Goal: Task Accomplishment & Management: Manage account settings

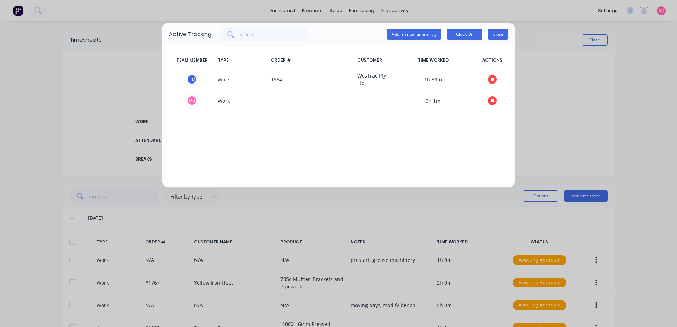
click at [501, 35] on button "Close" at bounding box center [498, 34] width 20 height 11
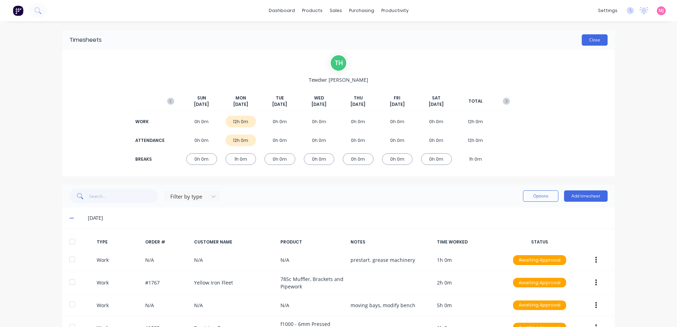
click at [590, 40] on button "Close" at bounding box center [594, 39] width 26 height 11
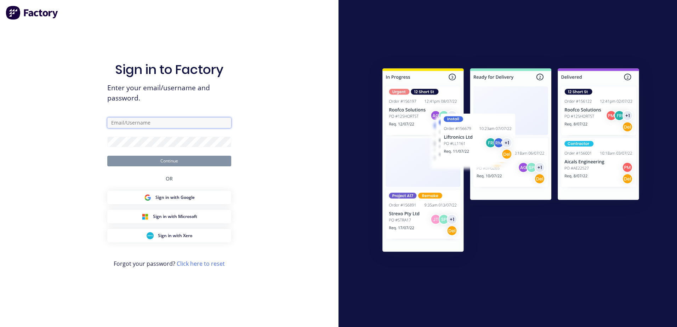
type input "[PERSON_NAME][EMAIL_ADDRESS][PERSON_NAME][DOMAIN_NAME]"
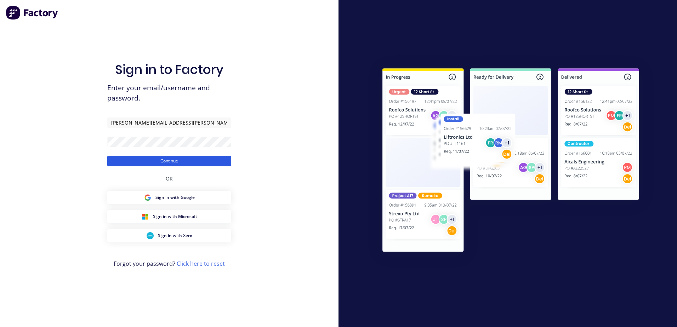
click at [170, 160] on button "Continue" at bounding box center [169, 161] width 124 height 11
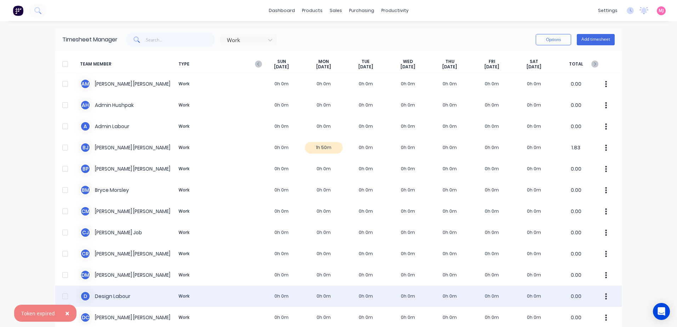
drag, startPoint x: 64, startPoint y: 314, endPoint x: 101, endPoint y: 296, distance: 41.6
click at [65, 314] on span "×" at bounding box center [67, 313] width 4 height 10
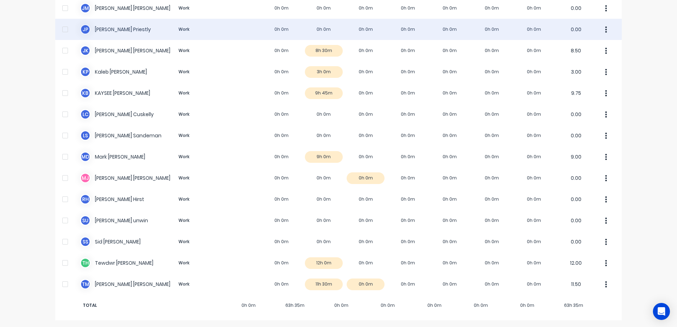
scroll to position [480, 0]
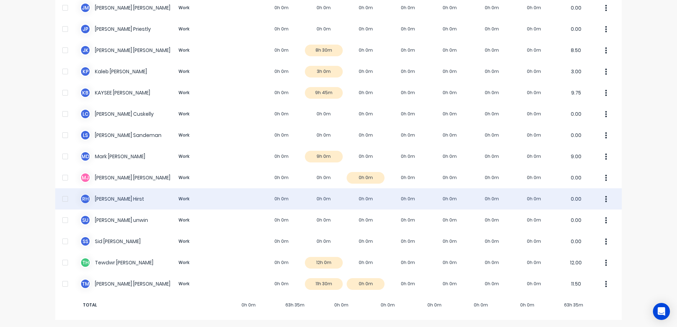
click at [110, 199] on div "[PERSON_NAME] [PERSON_NAME] Work 0h 0m 0h 0m 0h 0m 0h 0m 0h 0m 0h 0m 0h 0m 0.00" at bounding box center [338, 198] width 566 height 21
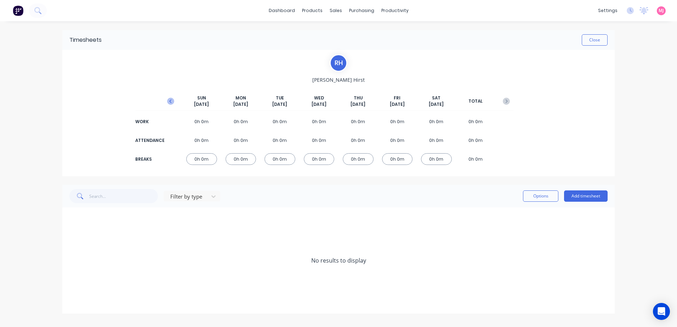
click at [172, 101] on icon "button" at bounding box center [170, 101] width 7 height 7
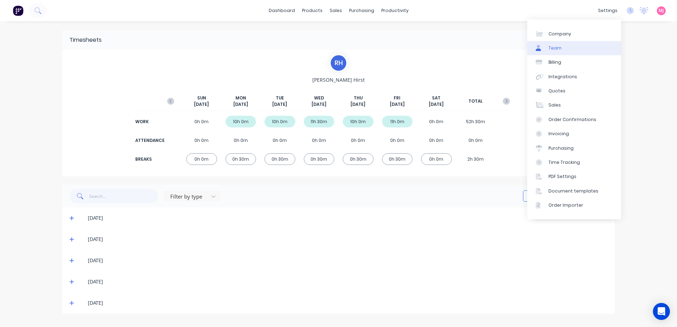
click at [553, 47] on div "Team" at bounding box center [554, 48] width 13 height 6
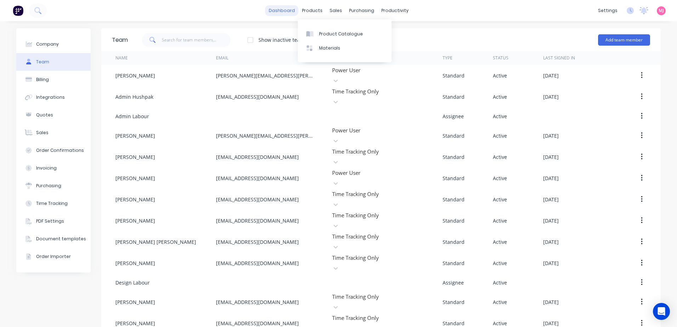
click at [281, 11] on link "dashboard" at bounding box center [281, 10] width 33 height 11
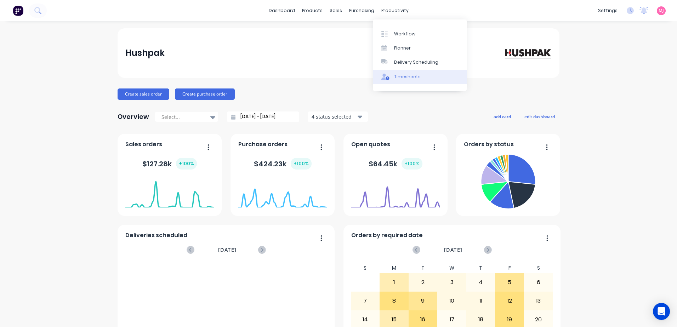
click at [413, 75] on div "Timesheets" at bounding box center [407, 77] width 27 height 6
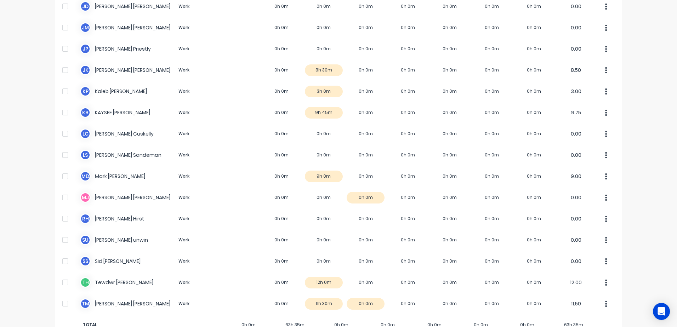
scroll to position [460, 0]
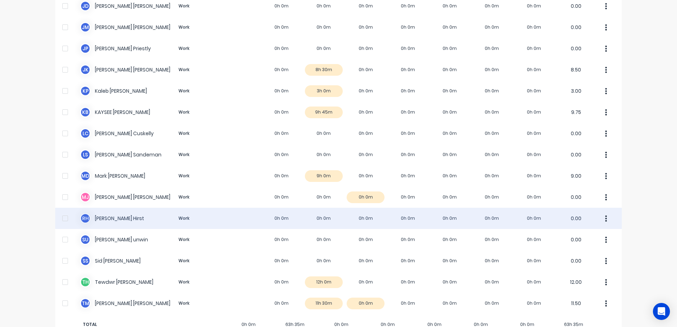
click at [106, 216] on div "[PERSON_NAME] [PERSON_NAME] Work 0h 0m 0h 0m 0h 0m 0h 0m 0h 0m 0h 0m 0h 0m 0.00" at bounding box center [338, 218] width 566 height 21
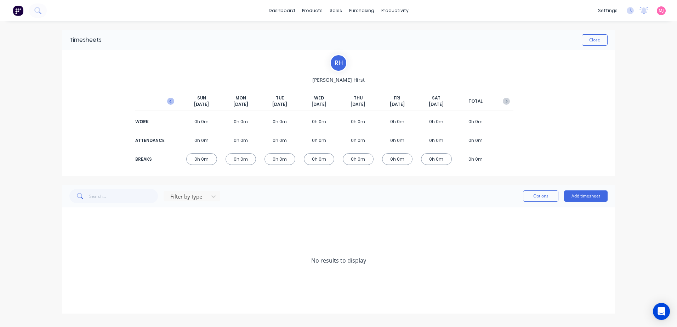
click at [170, 100] on icon "button" at bounding box center [170, 101] width 7 height 7
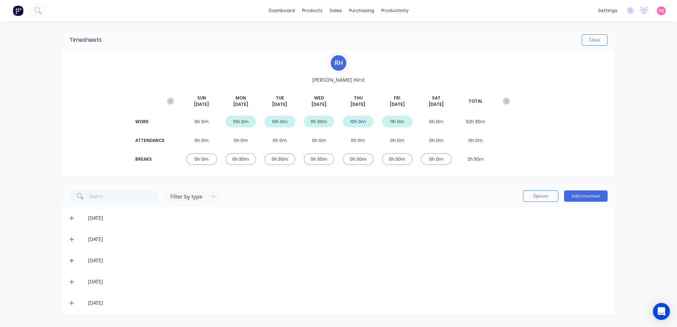
click at [70, 218] on icon at bounding box center [71, 218] width 5 height 5
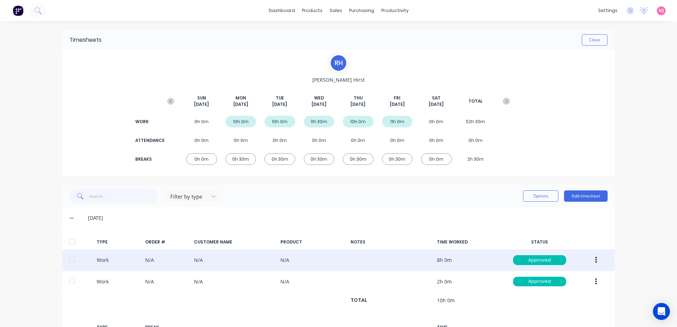
click at [595, 261] on icon "button" at bounding box center [596, 260] width 2 height 8
click at [551, 246] on div "Duplicate" at bounding box center [570, 247] width 54 height 10
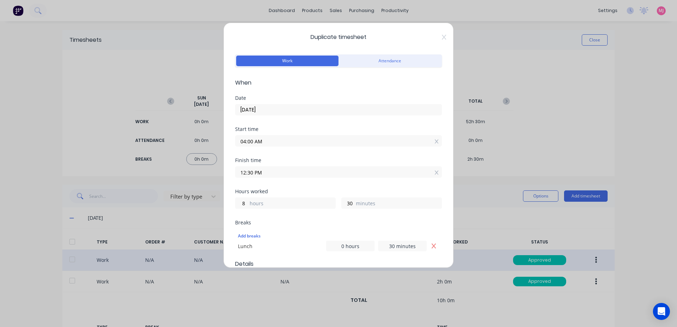
click at [264, 140] on input "04:00 AM" at bounding box center [338, 141] width 206 height 11
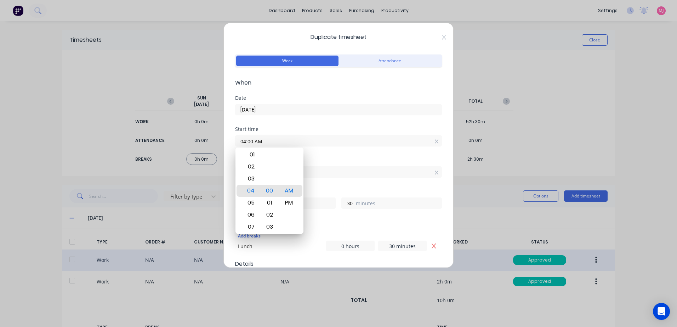
click at [272, 109] on input "[DATE]" at bounding box center [338, 109] width 206 height 11
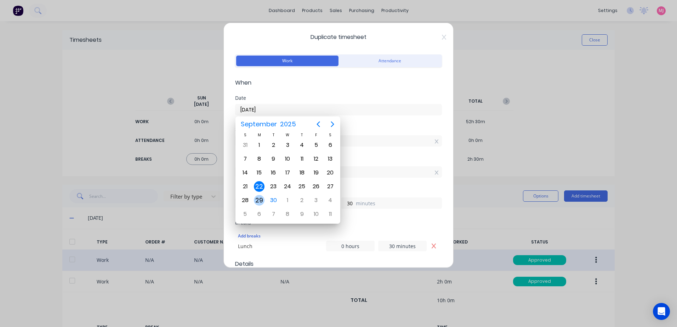
click at [260, 200] on div "29" at bounding box center [259, 200] width 11 height 11
type input "[DATE]"
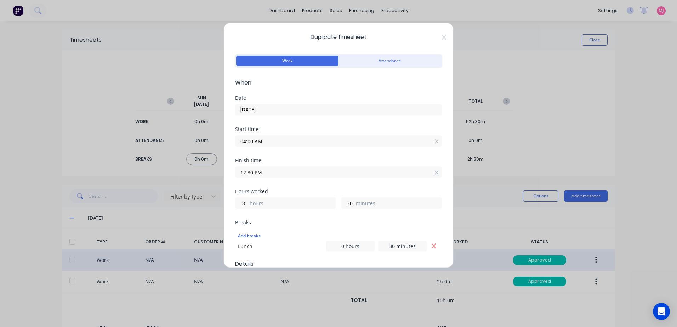
click at [266, 140] on input "04:00 AM" at bounding box center [338, 141] width 206 height 11
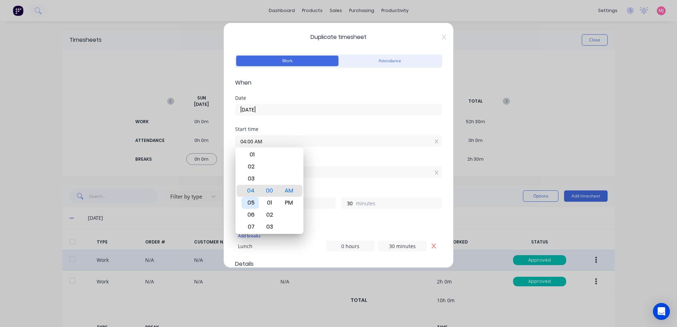
click at [252, 202] on div "05" at bounding box center [249, 203] width 17 height 12
type input "05:00 AM"
type input "7"
click at [318, 152] on div "Start time 05:00 AM" at bounding box center [338, 142] width 207 height 31
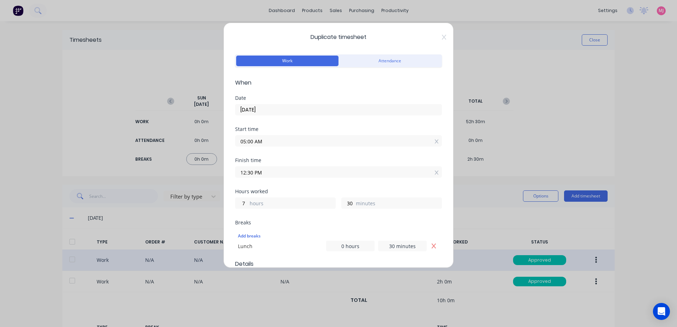
click at [266, 171] on input "12:30 PM" at bounding box center [338, 172] width 206 height 11
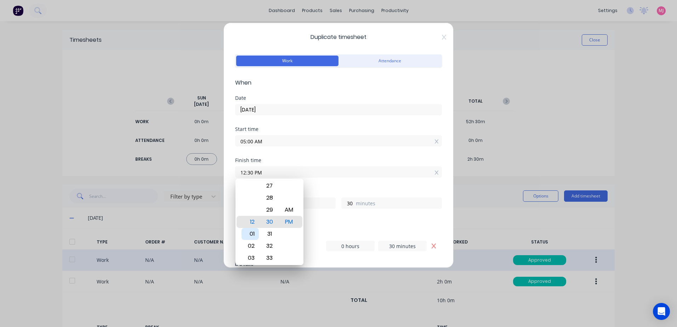
click at [249, 234] on div "01" at bounding box center [249, 234] width 17 height 12
type input "01:30 PM"
type input "8"
click at [320, 179] on div "Finish time 01:30 PM" at bounding box center [338, 173] width 207 height 31
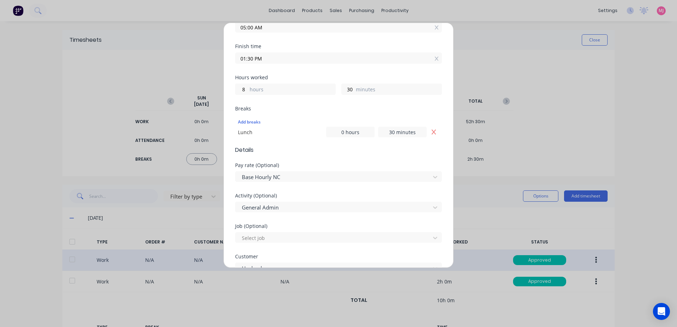
scroll to position [142, 0]
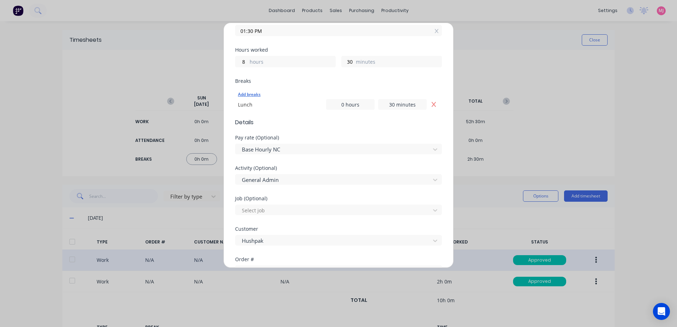
click at [248, 93] on div "Add breaks" at bounding box center [338, 94] width 201 height 9
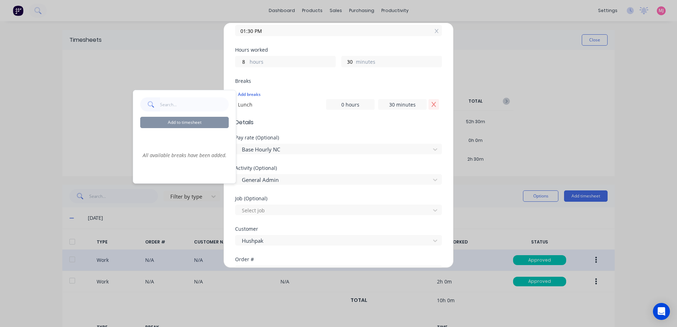
click at [431, 104] on icon "Remove Lunch" at bounding box center [433, 104] width 4 height 5
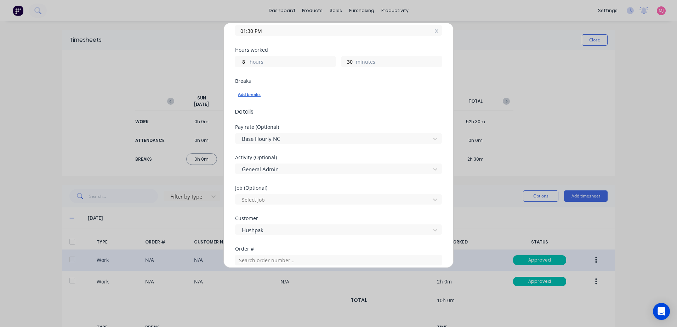
click at [246, 93] on div "Add breaks" at bounding box center [338, 94] width 201 height 9
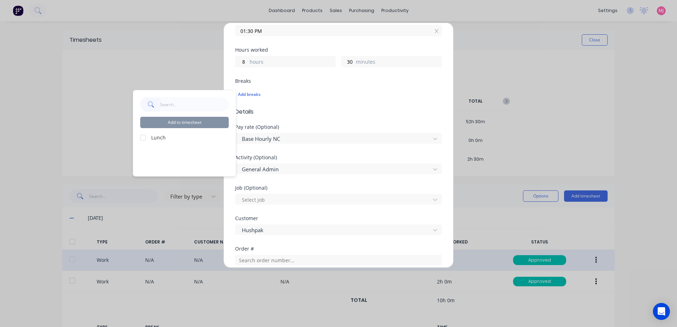
click at [143, 137] on div at bounding box center [143, 138] width 14 height 14
click at [189, 124] on button "Add to timesheet" at bounding box center [184, 122] width 88 height 11
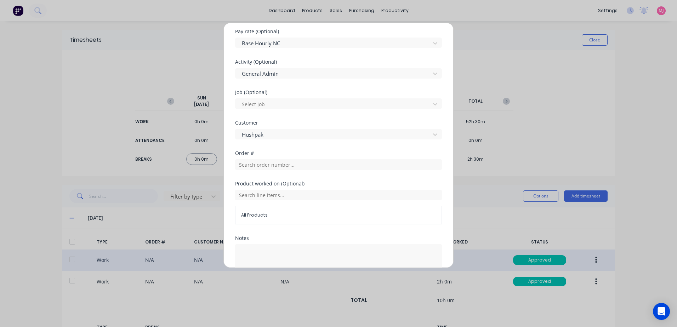
scroll to position [294, 0]
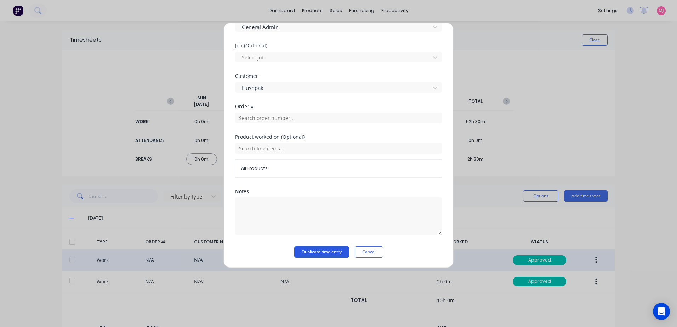
click at [306, 251] on button "Duplicate time entry" at bounding box center [321, 251] width 55 height 11
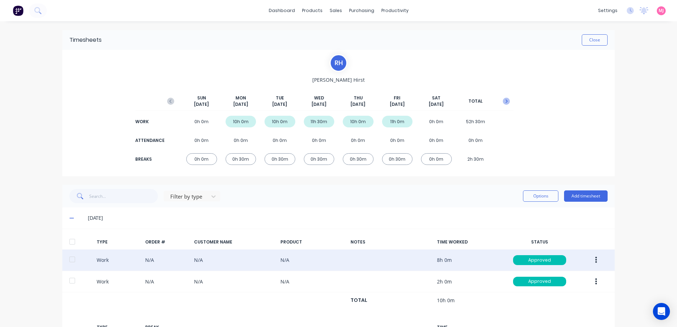
click at [505, 101] on icon "button" at bounding box center [506, 101] width 2 height 4
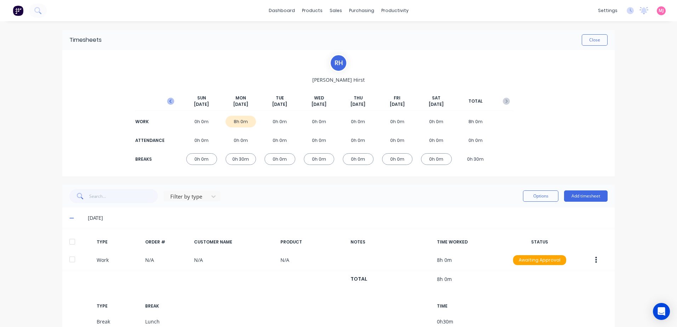
click at [169, 101] on icon "button" at bounding box center [170, 101] width 2 height 4
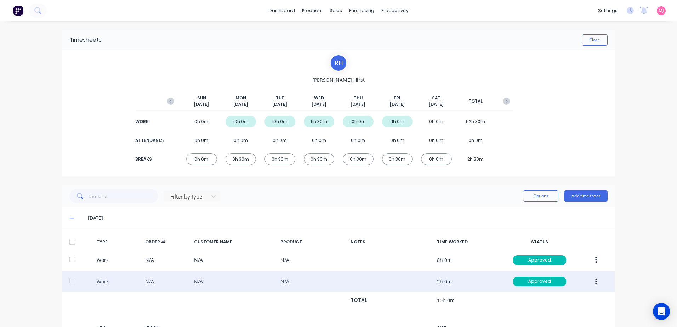
click at [595, 281] on icon "button" at bounding box center [596, 281] width 2 height 6
click at [550, 269] on div "Duplicate" at bounding box center [570, 269] width 54 height 10
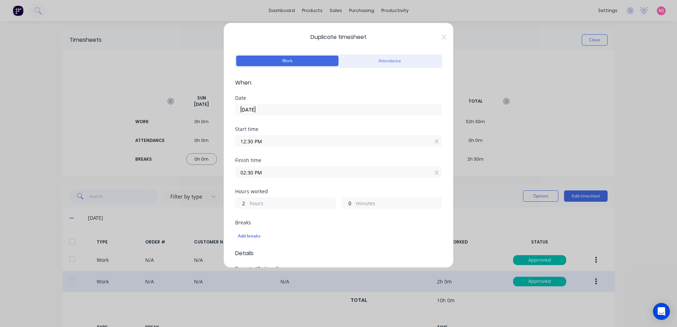
click at [265, 141] on input "12:30 PM" at bounding box center [338, 141] width 206 height 11
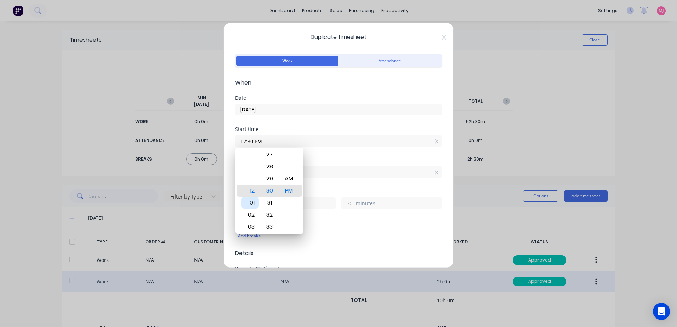
click at [252, 203] on div "01" at bounding box center [249, 203] width 17 height 12
type input "01:30 PM"
type input "1"
click at [328, 152] on div "Start time 01:30 PM" at bounding box center [338, 142] width 207 height 31
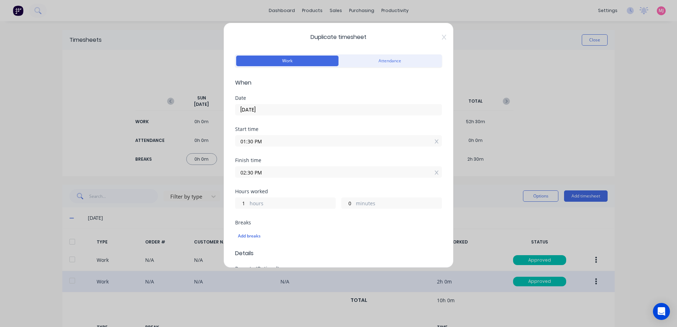
click at [256, 172] on input "02:30 PM" at bounding box center [338, 172] width 206 height 11
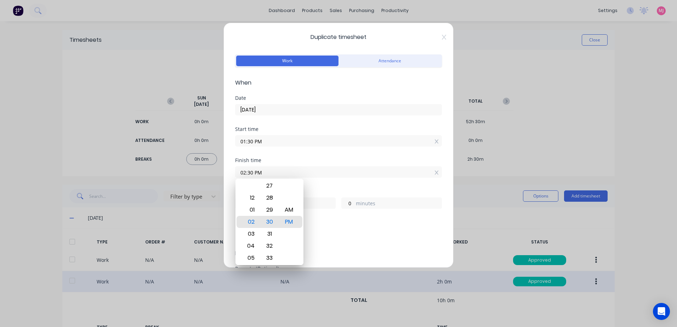
click at [322, 186] on div "Finish time 02:30 PM" at bounding box center [338, 173] width 207 height 31
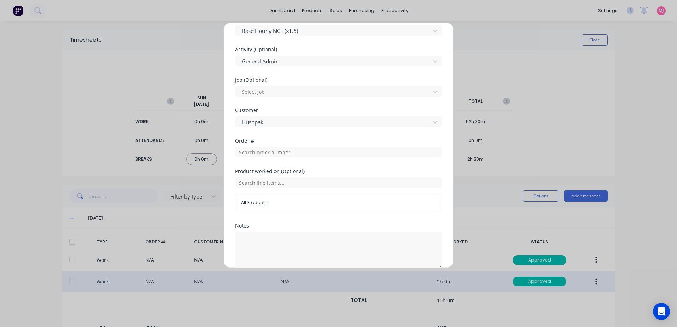
scroll to position [283, 0]
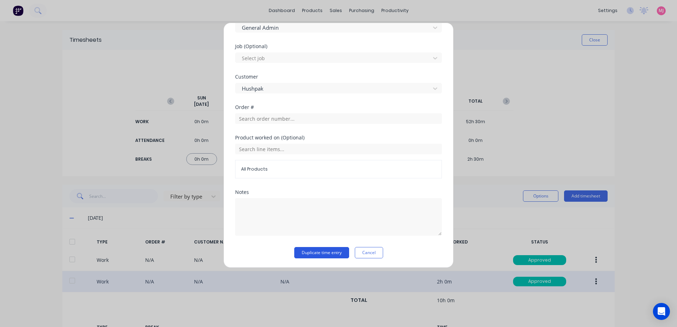
click at [305, 252] on button "Duplicate time entry" at bounding box center [321, 252] width 55 height 11
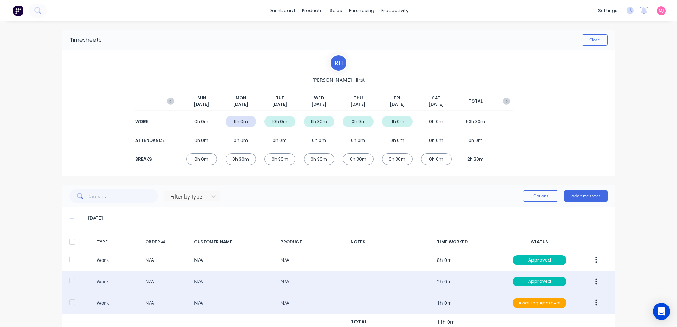
click at [592, 303] on button "button" at bounding box center [595, 303] width 17 height 13
click at [547, 277] on div "Edit" at bounding box center [570, 276] width 54 height 10
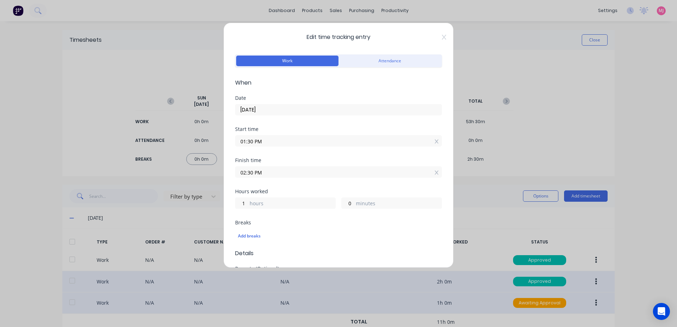
click at [258, 110] on input "[DATE]" at bounding box center [338, 109] width 206 height 11
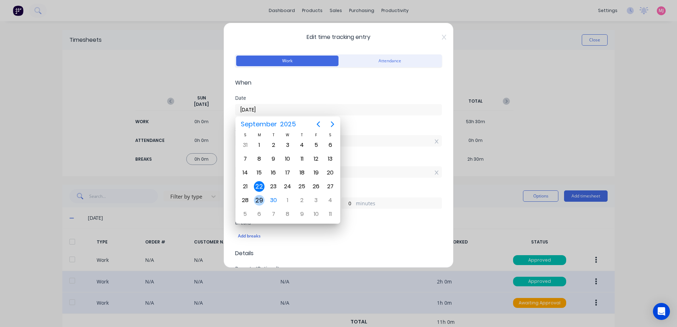
click at [258, 199] on div "29" at bounding box center [259, 200] width 11 height 11
type input "[DATE]"
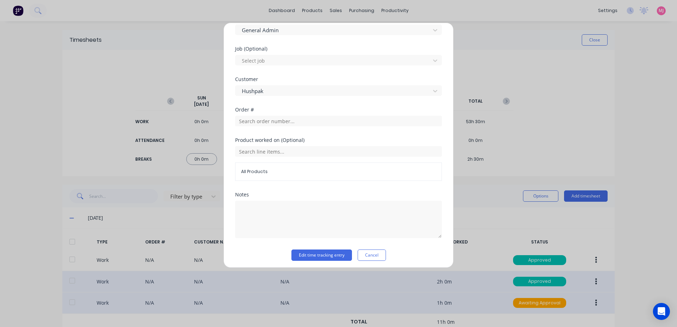
scroll to position [284, 0]
click at [317, 249] on button "Edit time tracking entry" at bounding box center [321, 251] width 61 height 11
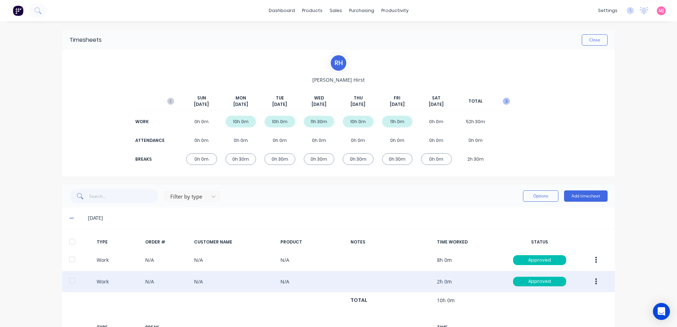
click at [505, 102] on icon "button" at bounding box center [506, 101] width 2 height 4
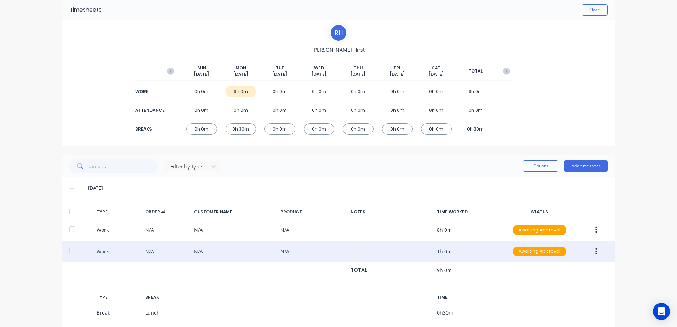
scroll to position [61, 0]
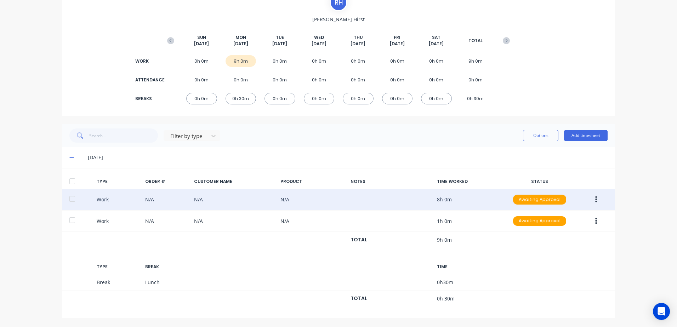
click at [595, 200] on icon "button" at bounding box center [596, 199] width 2 height 6
click at [560, 188] on div "Duplicate" at bounding box center [570, 187] width 54 height 10
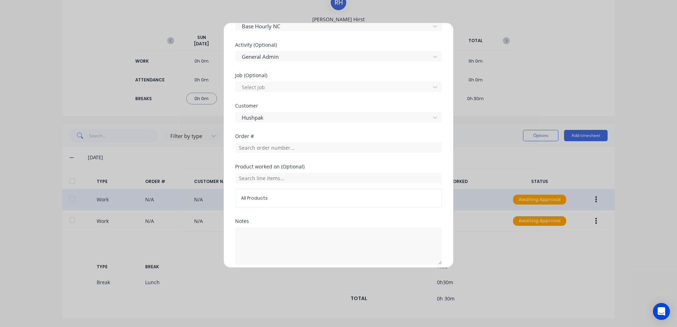
scroll to position [294, 0]
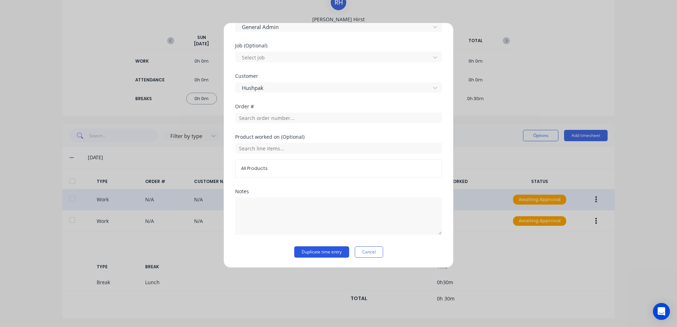
click at [306, 249] on button "Duplicate time entry" at bounding box center [321, 251] width 55 height 11
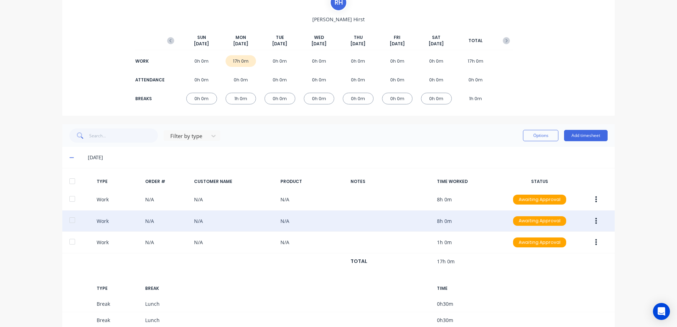
click at [595, 220] on icon "button" at bounding box center [596, 221] width 2 height 6
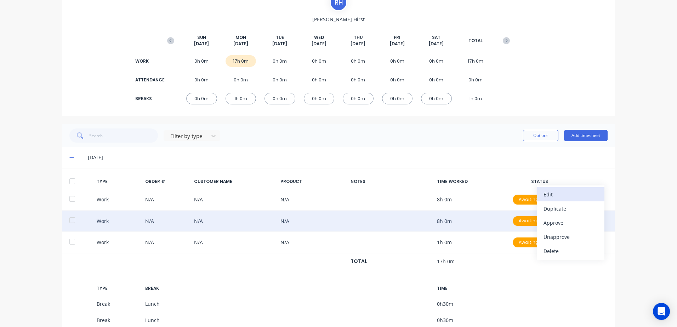
click at [544, 194] on div "Edit" at bounding box center [570, 194] width 54 height 10
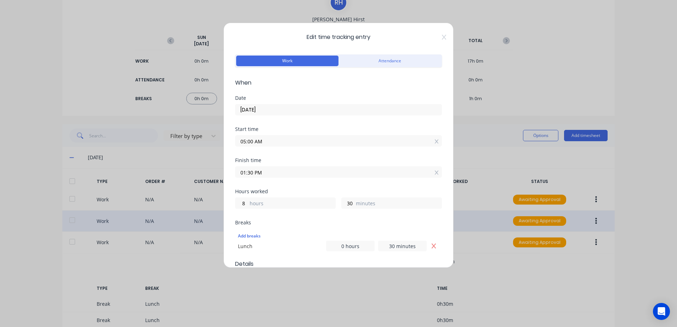
click at [276, 110] on input "[DATE]" at bounding box center [338, 109] width 206 height 11
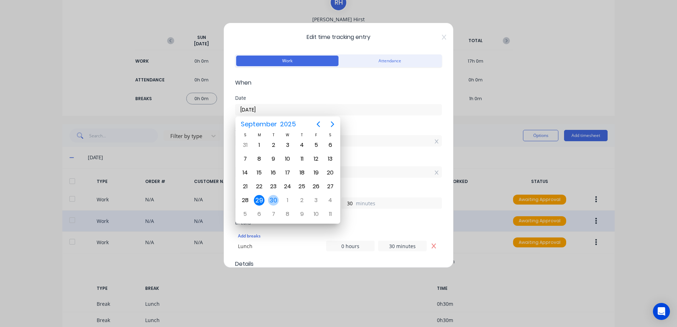
click at [271, 199] on div "30" at bounding box center [273, 200] width 11 height 11
type input "[DATE]"
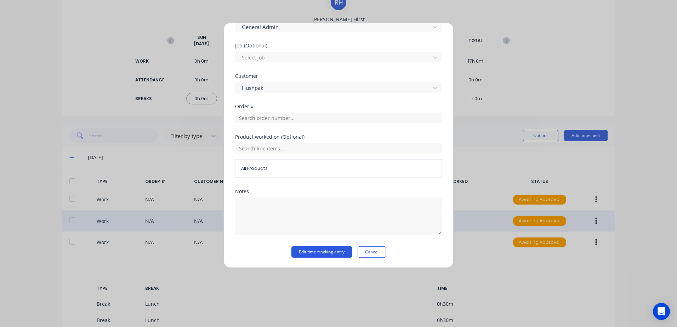
click at [323, 252] on button "Edit time tracking entry" at bounding box center [321, 251] width 61 height 11
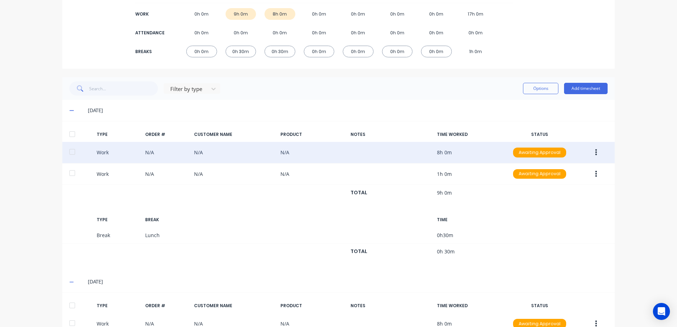
scroll to position [202, 0]
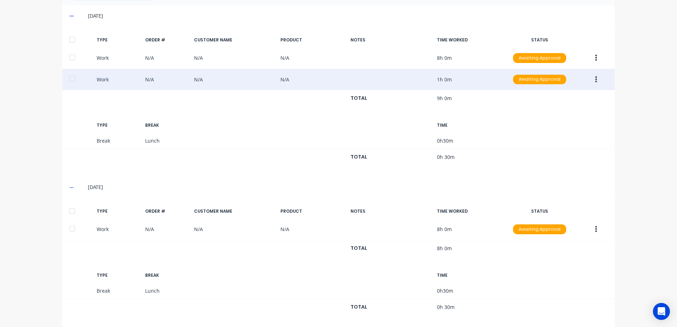
click at [591, 81] on button "button" at bounding box center [595, 79] width 17 height 13
click at [557, 67] on div "Duplicate" at bounding box center [570, 67] width 54 height 10
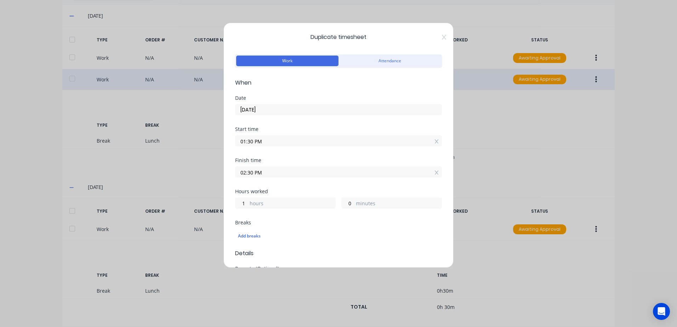
click at [280, 108] on input "[DATE]" at bounding box center [338, 109] width 206 height 11
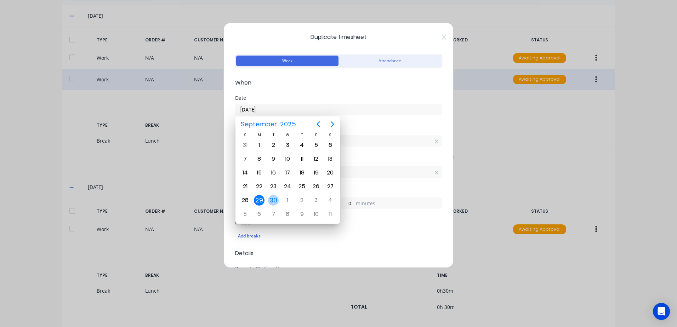
click at [274, 198] on div "30" at bounding box center [273, 200] width 11 height 11
type input "[DATE]"
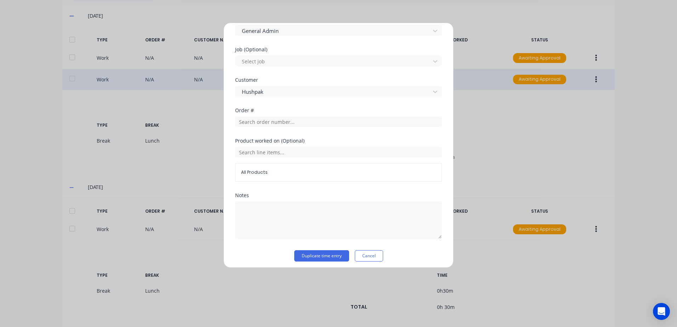
scroll to position [284, 0]
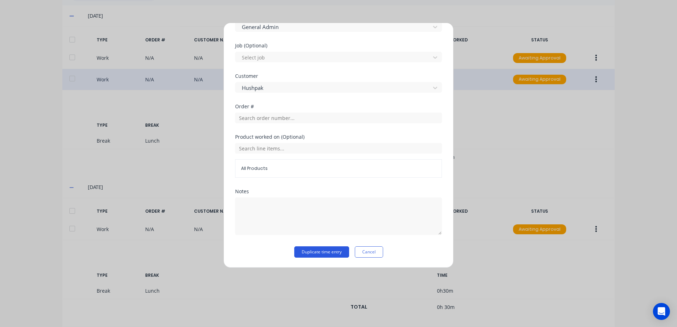
click at [318, 251] on button "Duplicate time entry" at bounding box center [321, 251] width 55 height 11
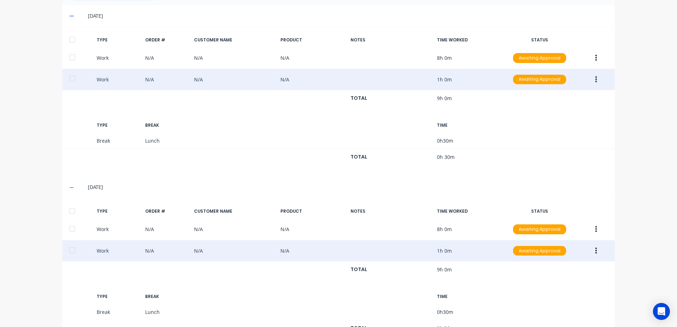
click at [595, 254] on icon "button" at bounding box center [596, 251] width 2 height 8
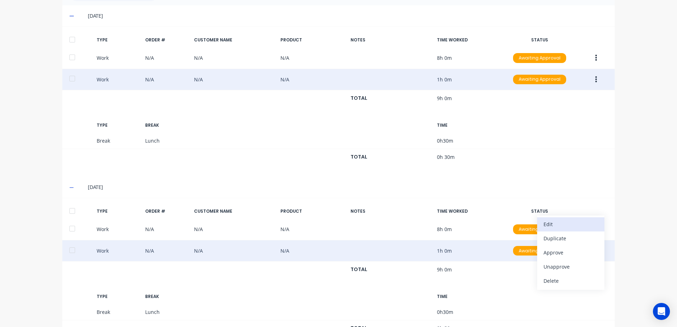
click at [554, 224] on div "Edit" at bounding box center [570, 224] width 54 height 10
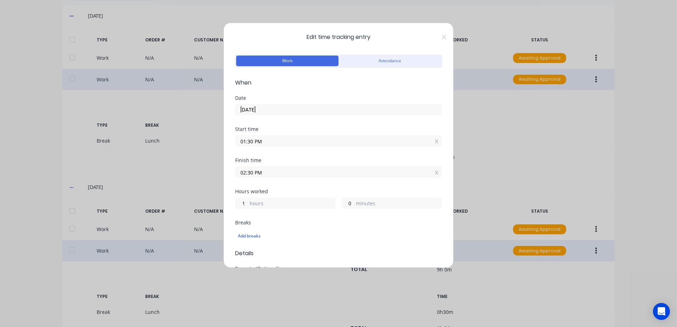
click at [269, 170] on input "02:30 PM" at bounding box center [338, 172] width 206 height 11
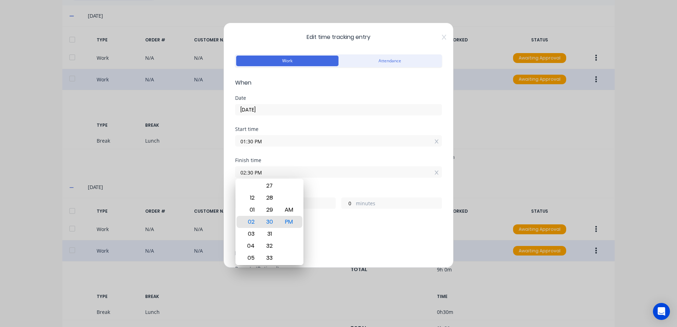
click at [399, 230] on div "Add breaks" at bounding box center [338, 236] width 207 height 15
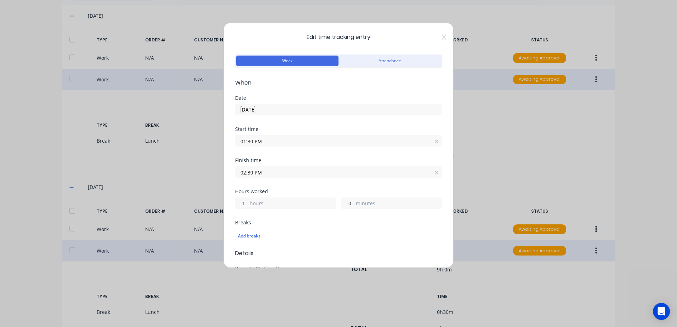
click at [435, 37] on span "Edit time tracking entry" at bounding box center [338, 37] width 207 height 8
click at [442, 35] on icon at bounding box center [444, 37] width 4 height 6
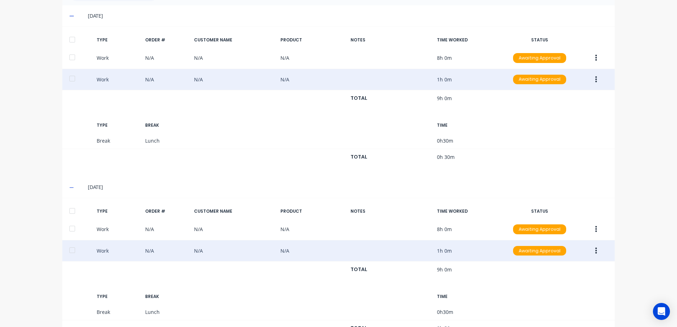
drag, startPoint x: 69, startPoint y: 189, endPoint x: 70, endPoint y: 176, distance: 13.1
click at [70, 176] on div "Filter by type Options Add timesheet [DATE] TYPE ORDER # CUSTOMER NAME PRODUCT …" at bounding box center [338, 165] width 552 height 365
click at [71, 14] on icon at bounding box center [71, 15] width 5 height 5
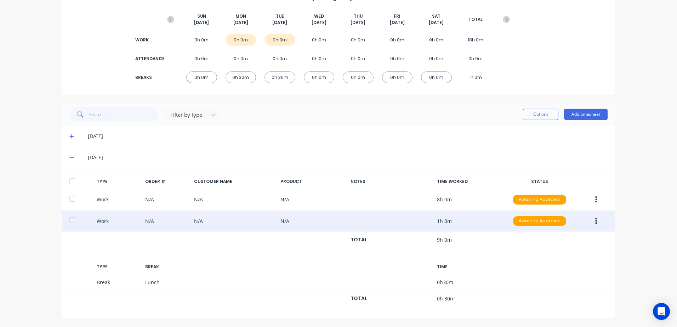
scroll to position [82, 0]
click at [71, 156] on icon at bounding box center [71, 157] width 5 height 5
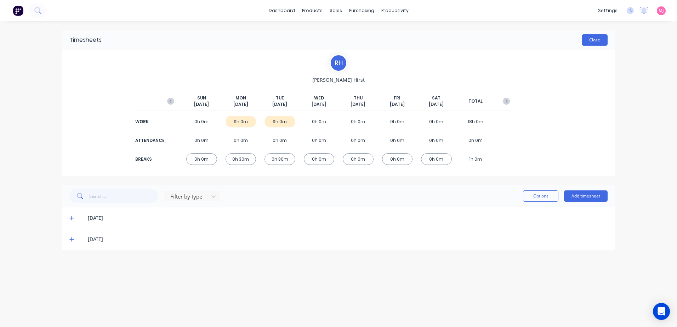
click at [590, 36] on button "Close" at bounding box center [594, 39] width 26 height 11
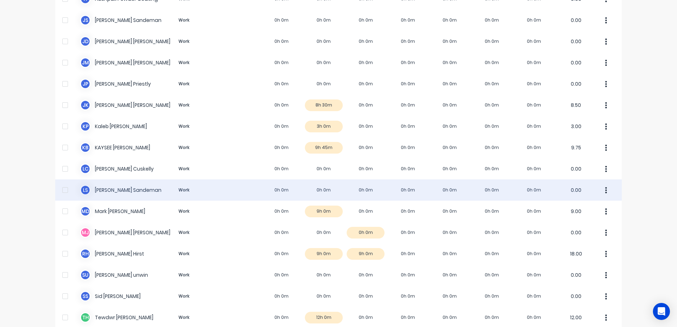
scroll to position [480, 0]
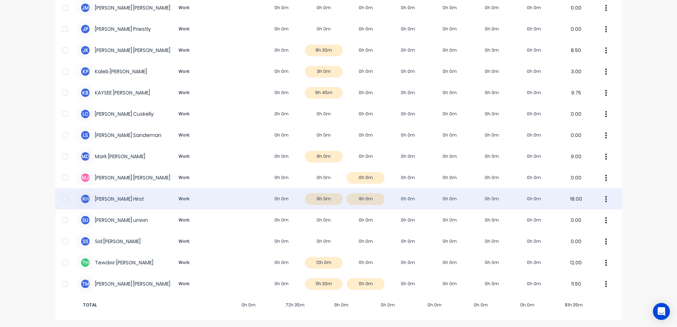
click at [102, 198] on div "[PERSON_NAME] [PERSON_NAME] Work 0h 0m 9h 0m 9h 0m 0h 0m 0h 0m 0h 0m 0h 0m 18.00" at bounding box center [338, 198] width 566 height 21
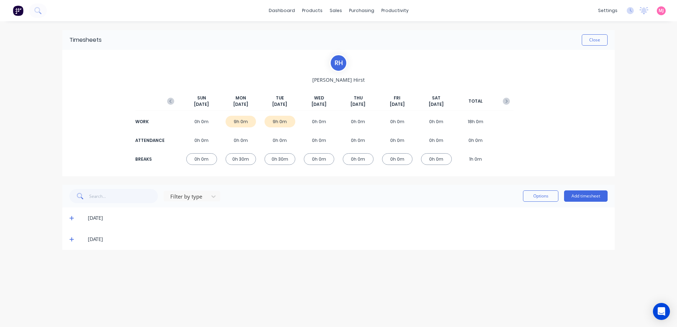
click at [73, 217] on icon at bounding box center [71, 218] width 5 height 5
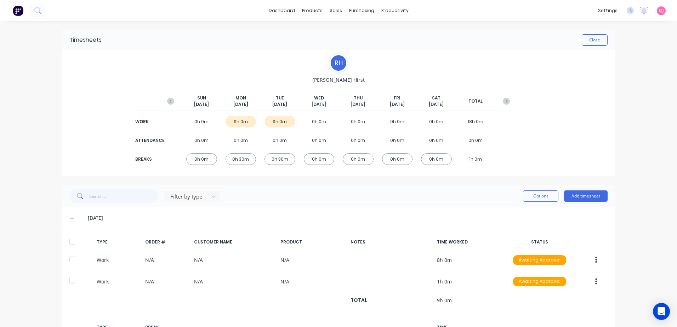
click at [69, 217] on icon at bounding box center [71, 218] width 5 height 5
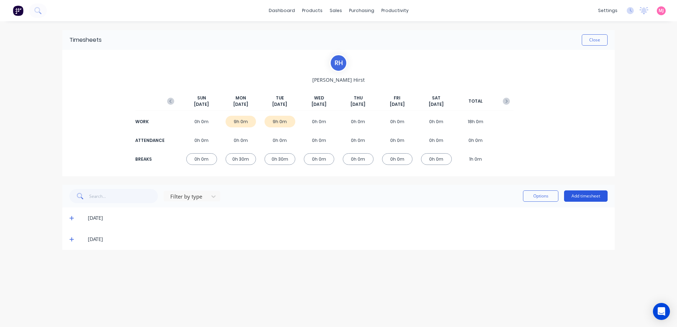
click at [581, 195] on button "Add timesheet" at bounding box center [586, 195] width 44 height 11
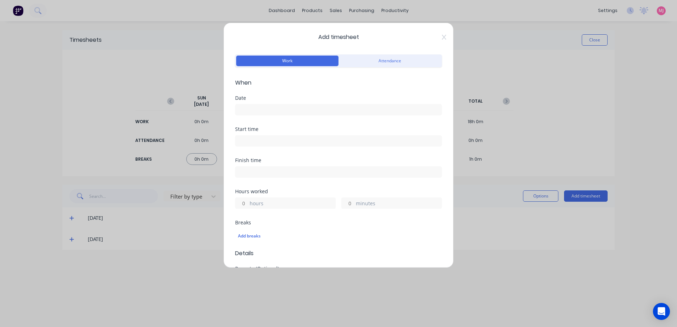
click at [264, 107] on input at bounding box center [338, 109] width 206 height 11
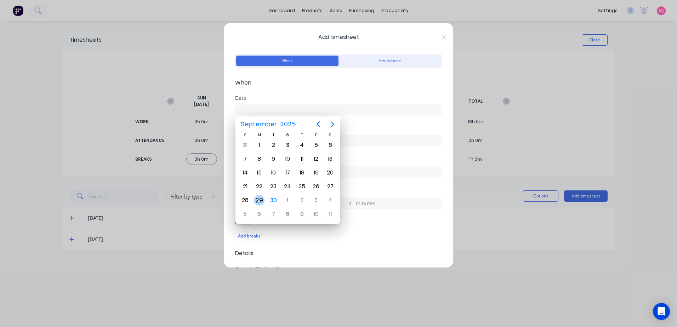
click at [259, 199] on div "29" at bounding box center [259, 200] width 11 height 11
type input "[DATE]"
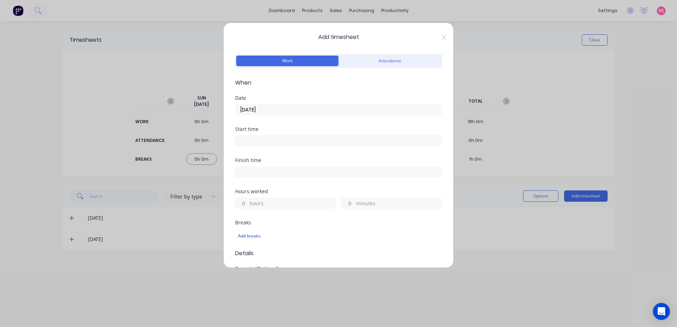
click at [243, 200] on input "hours" at bounding box center [241, 203] width 12 height 11
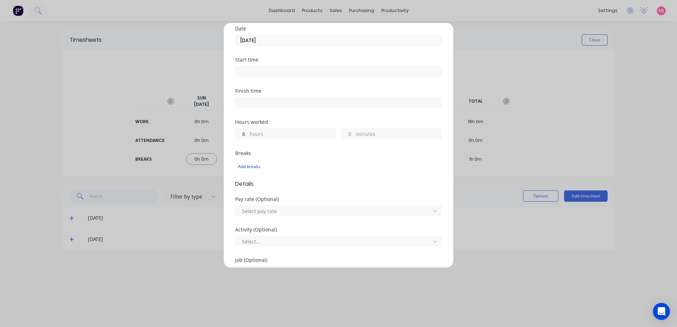
scroll to position [71, 0]
type input "8"
click at [282, 209] on div at bounding box center [333, 209] width 185 height 9
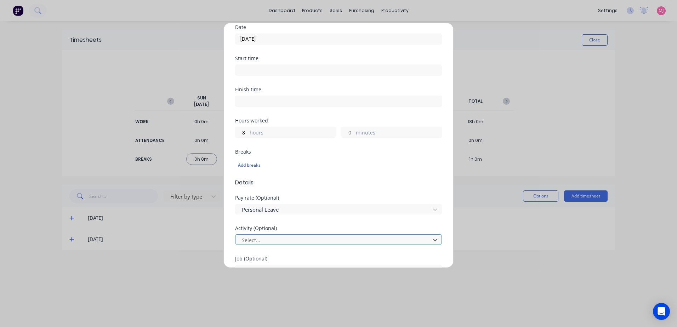
click at [265, 237] on div at bounding box center [333, 240] width 185 height 9
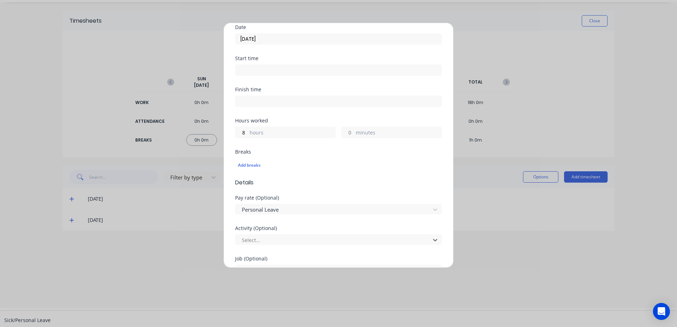
scroll to position [233, 0]
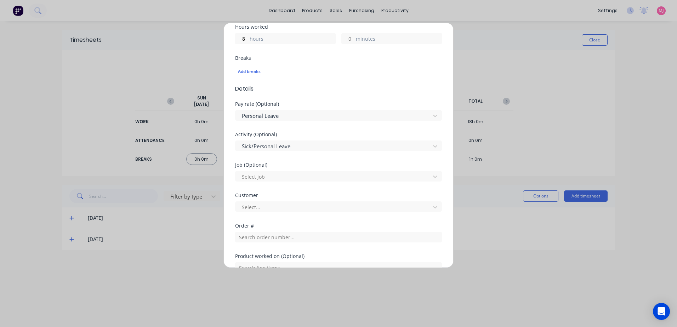
scroll to position [177, 0]
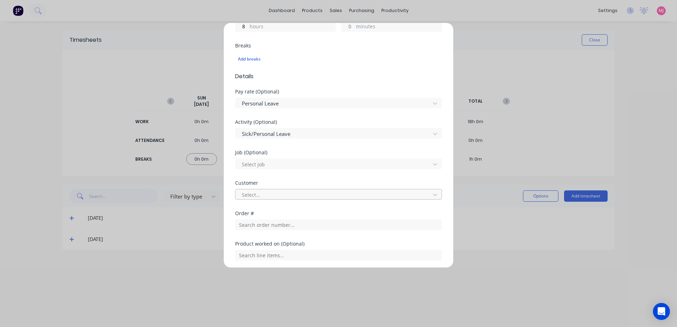
click at [244, 194] on div at bounding box center [333, 194] width 185 height 9
type input "hu"
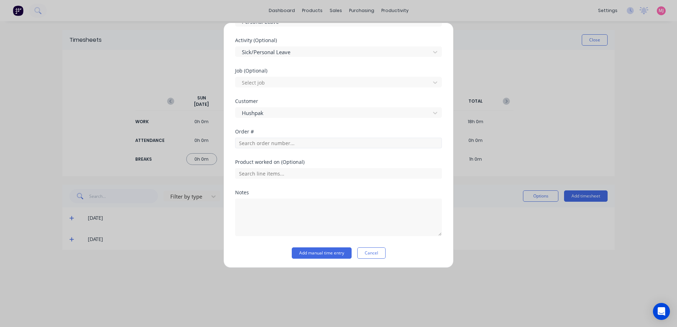
scroll to position [260, 0]
click at [305, 251] on button "Add manual time entry" at bounding box center [322, 251] width 60 height 11
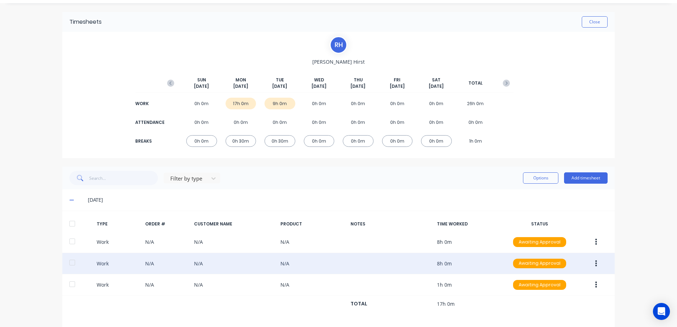
scroll to position [35, 0]
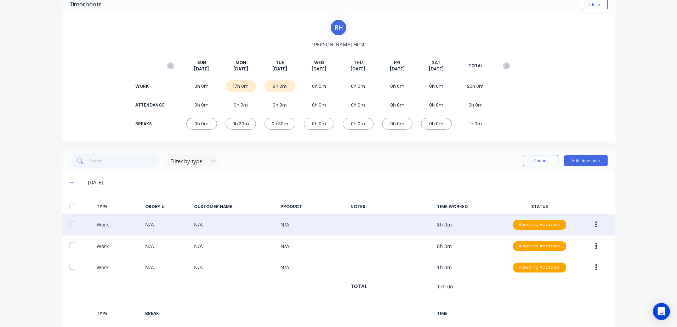
click at [595, 226] on icon "button" at bounding box center [596, 225] width 2 height 8
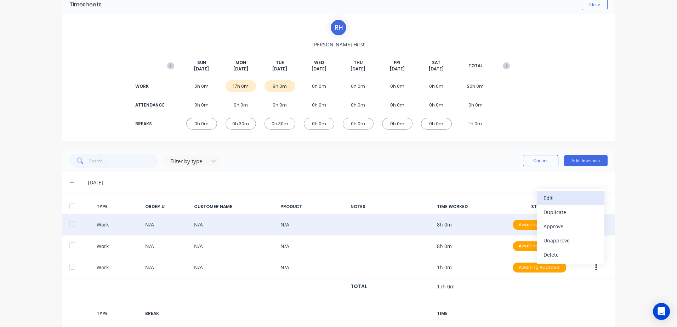
click at [556, 196] on div "Edit" at bounding box center [570, 198] width 54 height 10
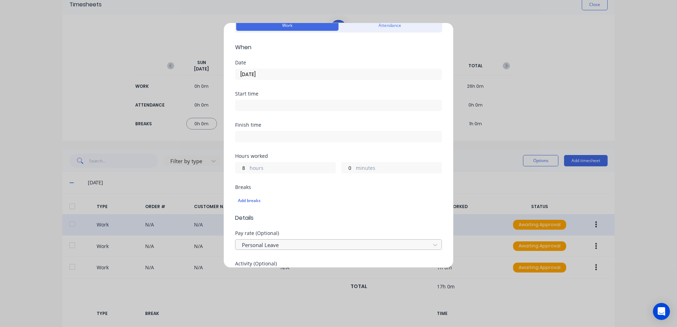
scroll to position [71, 0]
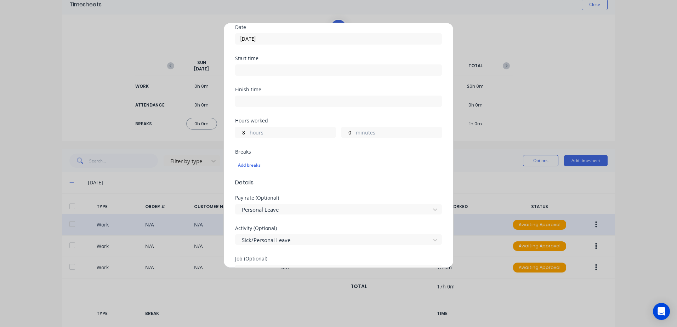
drag, startPoint x: 500, startPoint y: 185, endPoint x: 473, endPoint y: 68, distance: 119.5
click at [500, 184] on div "Edit time tracking entry Work Attendance When Date [DATE] Start time Finish tim…" at bounding box center [338, 163] width 677 height 327
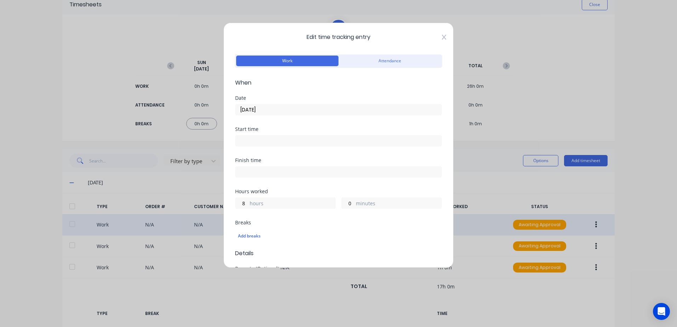
click at [442, 36] on icon at bounding box center [444, 37] width 4 height 6
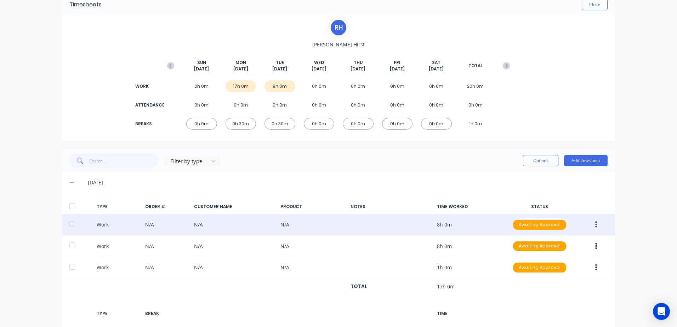
click at [595, 223] on icon "button" at bounding box center [596, 225] width 2 height 8
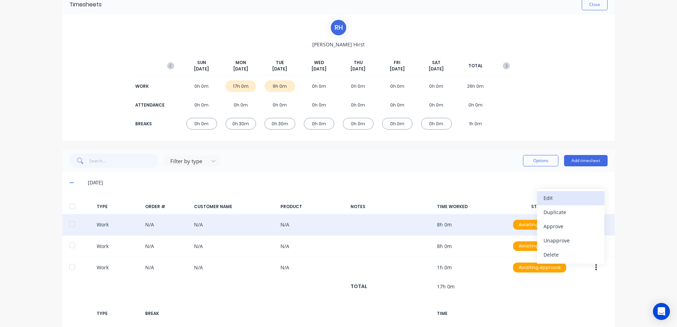
click at [550, 198] on div "Edit" at bounding box center [570, 198] width 54 height 10
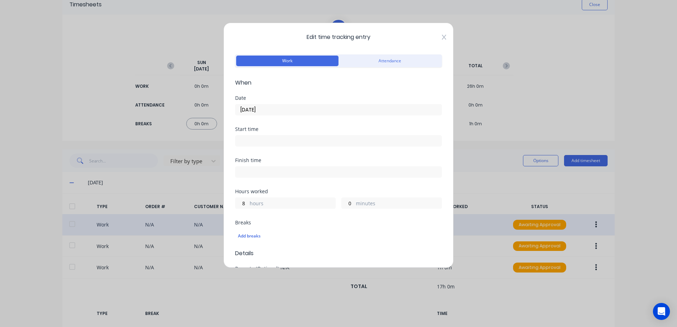
click at [442, 36] on icon at bounding box center [444, 37] width 4 height 6
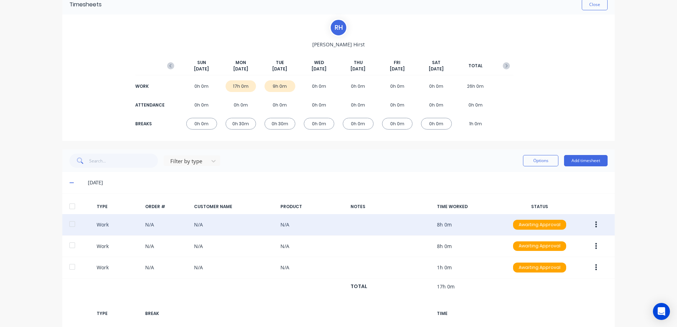
click at [595, 225] on icon "button" at bounding box center [596, 225] width 2 height 6
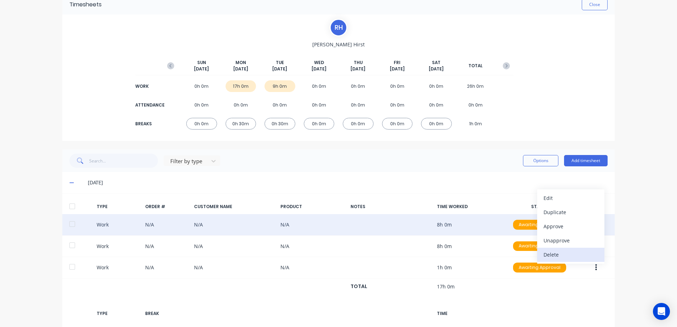
click at [548, 256] on div "Delete" at bounding box center [570, 254] width 54 height 10
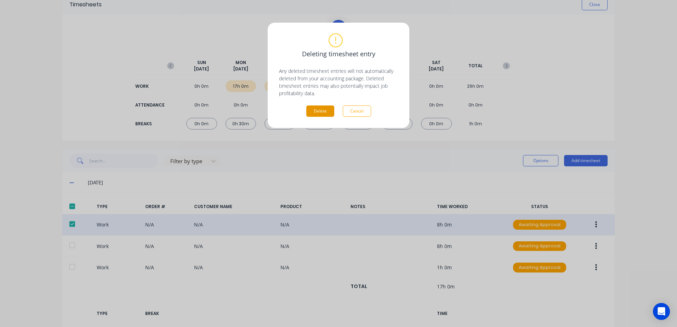
click at [324, 110] on button "Delete" at bounding box center [320, 110] width 28 height 11
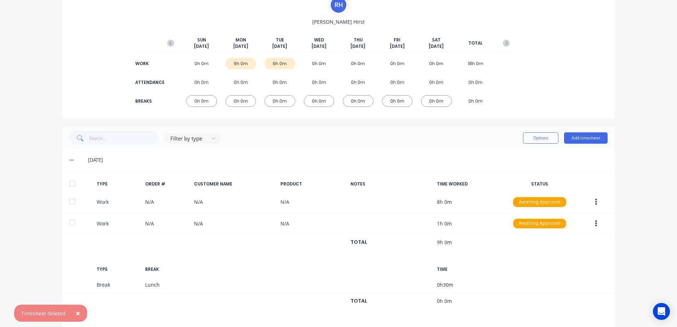
scroll to position [82, 0]
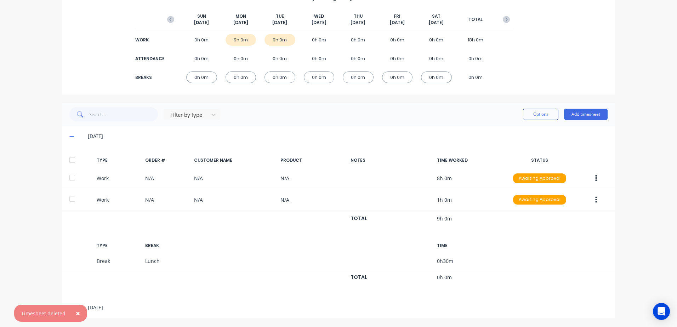
click at [77, 314] on span "×" at bounding box center [78, 313] width 4 height 10
click at [70, 308] on icon at bounding box center [71, 307] width 5 height 5
click at [69, 160] on div at bounding box center [72, 160] width 14 height 14
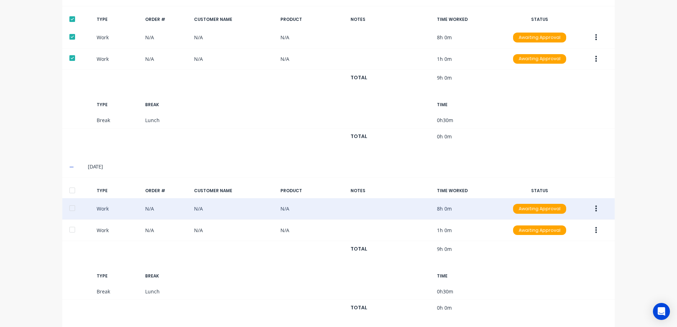
scroll to position [223, 0]
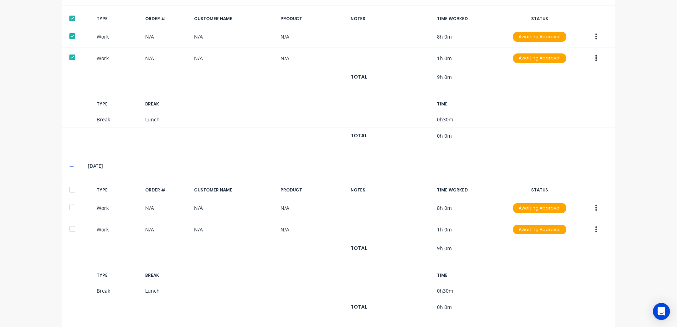
click at [71, 188] on div at bounding box center [72, 190] width 14 height 14
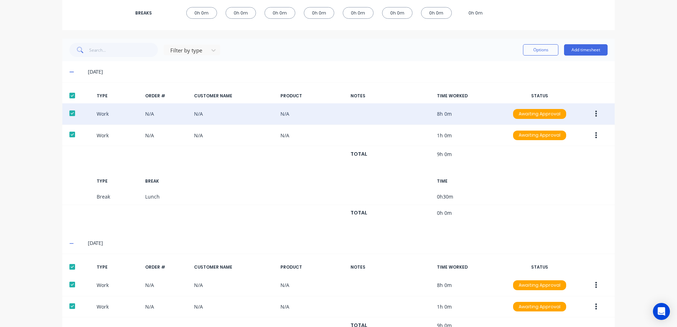
scroll to position [55, 0]
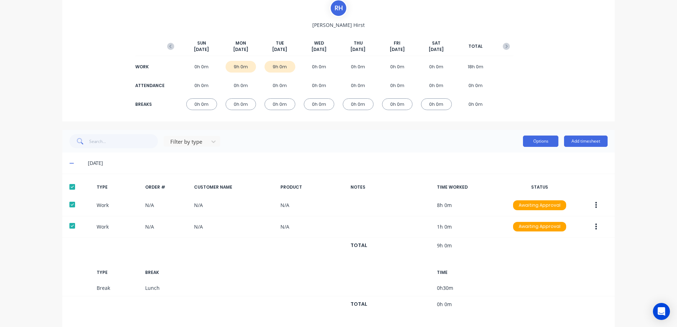
click at [539, 143] on button "Options" at bounding box center [540, 141] width 35 height 11
click at [577, 273] on div at bounding box center [590, 272] width 27 height 6
click at [68, 184] on div at bounding box center [72, 187] width 14 height 14
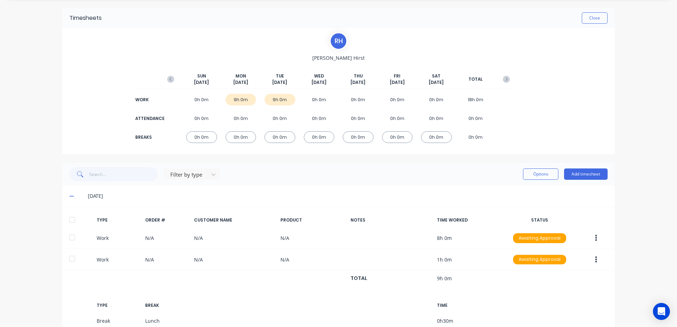
scroll to position [19, 0]
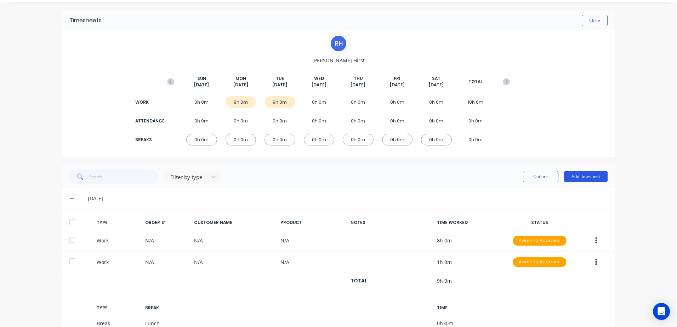
click at [583, 177] on button "Add timesheet" at bounding box center [586, 176] width 44 height 11
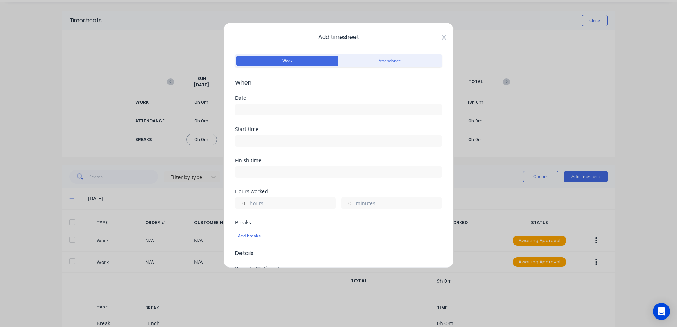
click at [442, 36] on icon at bounding box center [444, 37] width 4 height 6
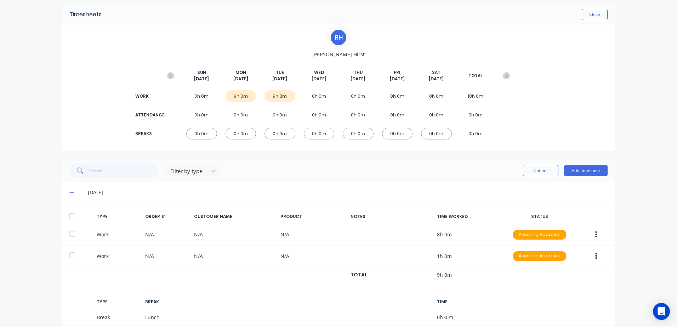
scroll to position [0, 0]
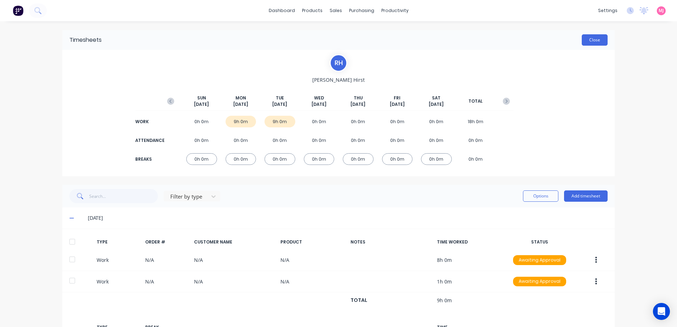
click at [596, 40] on button "Close" at bounding box center [594, 39] width 26 height 11
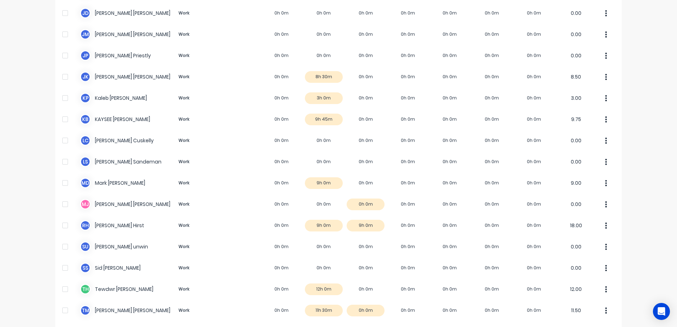
scroll to position [480, 0]
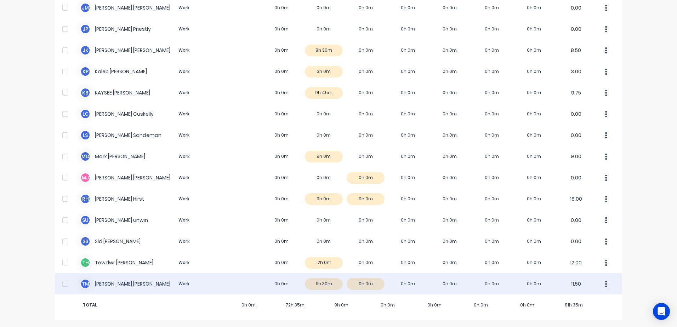
click at [318, 284] on div "T M [PERSON_NAME] Work 0h 0m 11h 30m 0h 0m 0h 0m 0h 0m 0h 0m 0h 0m 11.50" at bounding box center [338, 283] width 566 height 21
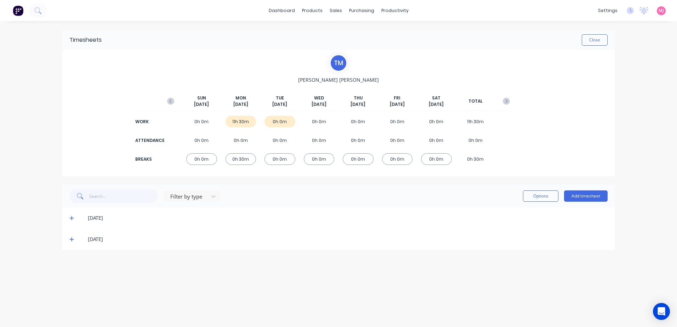
click at [70, 217] on icon at bounding box center [71, 218] width 5 height 5
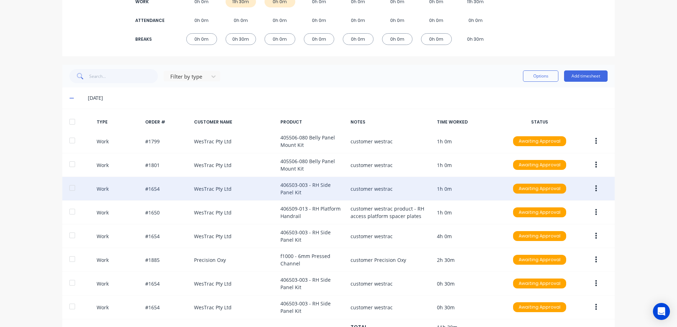
scroll to position [142, 0]
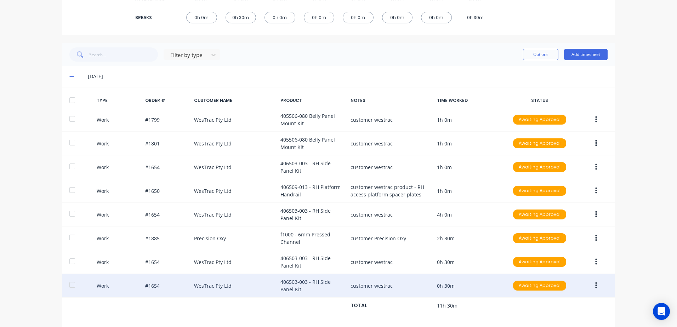
click at [595, 286] on icon "button" at bounding box center [596, 285] width 2 height 6
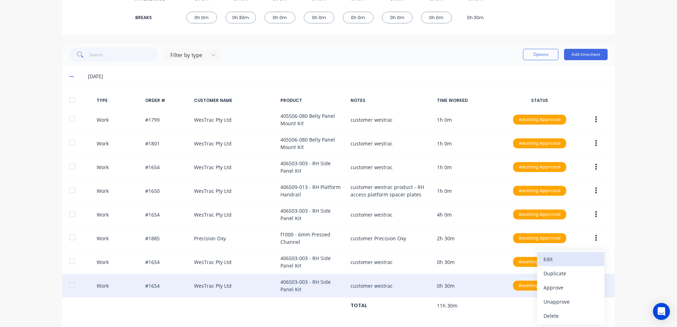
click at [558, 259] on div "Edit" at bounding box center [570, 259] width 54 height 10
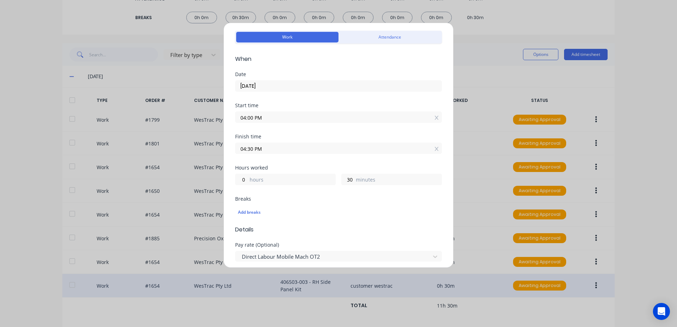
scroll to position [0, 0]
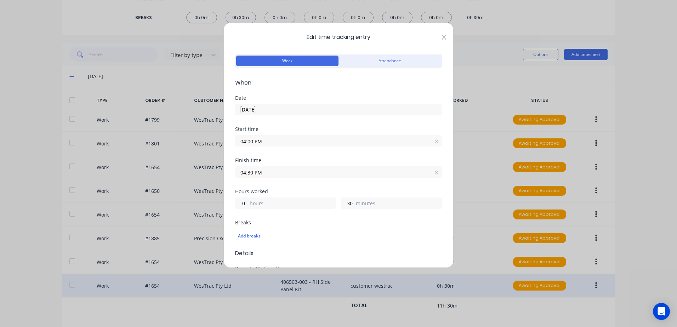
click at [442, 35] on icon at bounding box center [444, 37] width 4 height 6
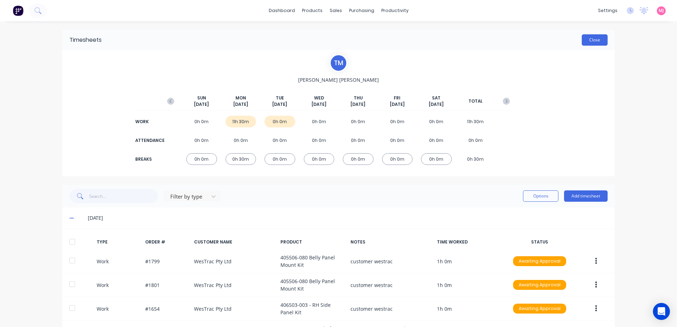
click at [595, 41] on button "Close" at bounding box center [594, 39] width 26 height 11
